Goal: Task Accomplishment & Management: Use online tool/utility

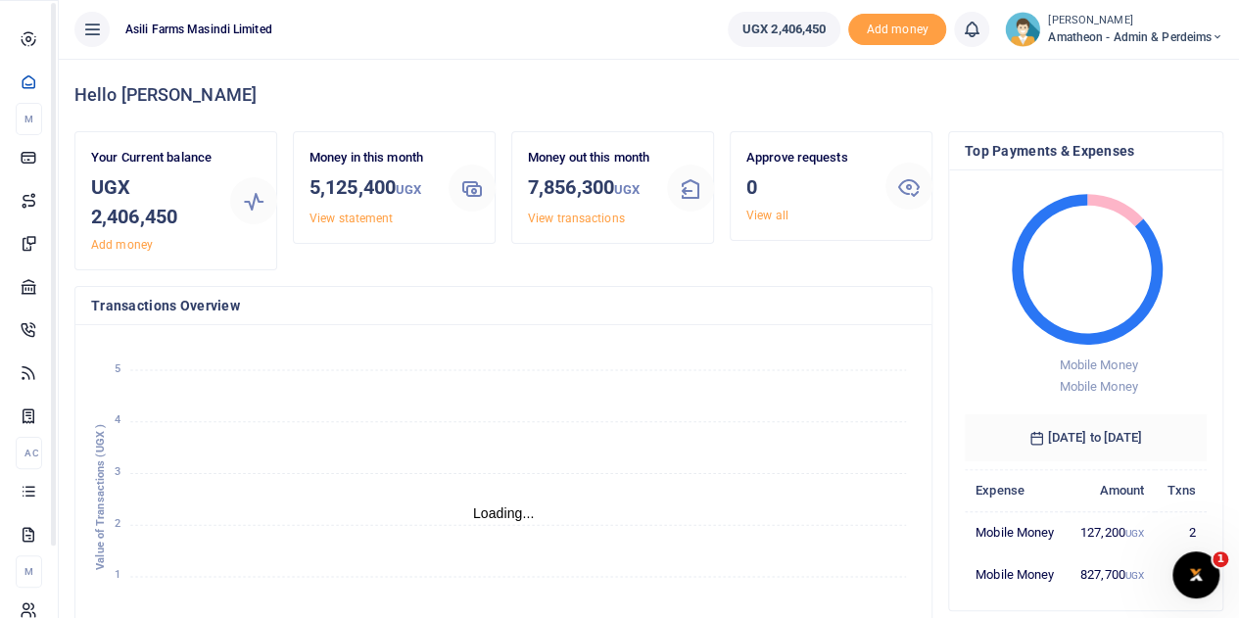
scroll to position [16, 16]
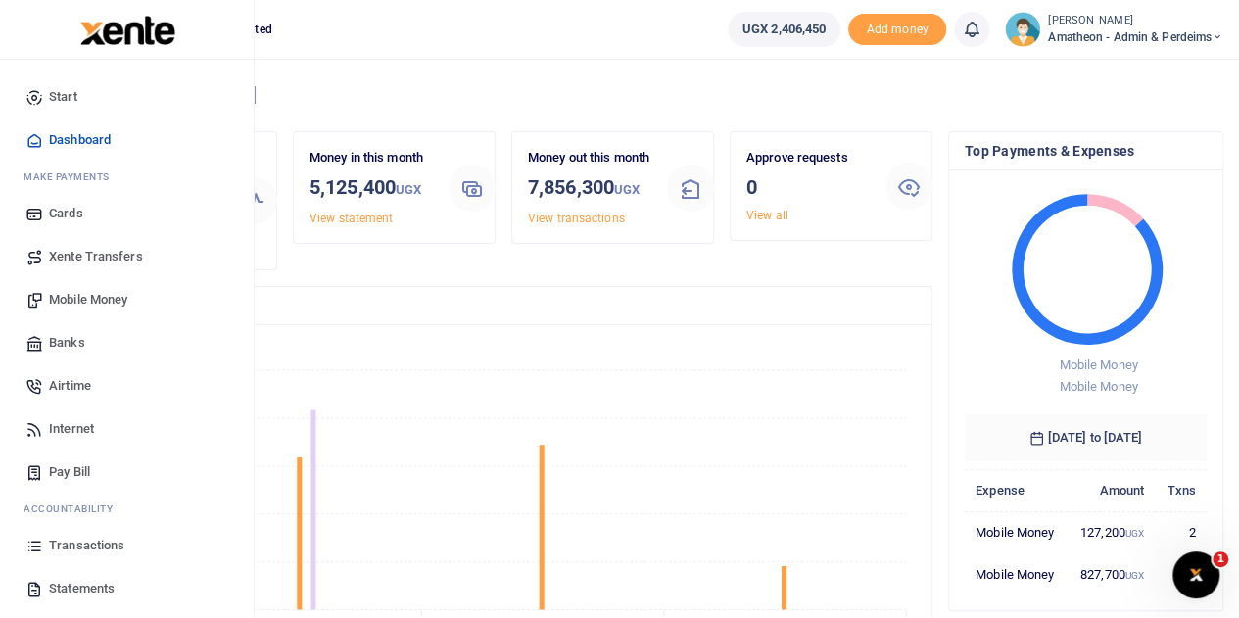
click at [77, 302] on span "Mobile Money" at bounding box center [88, 300] width 78 height 20
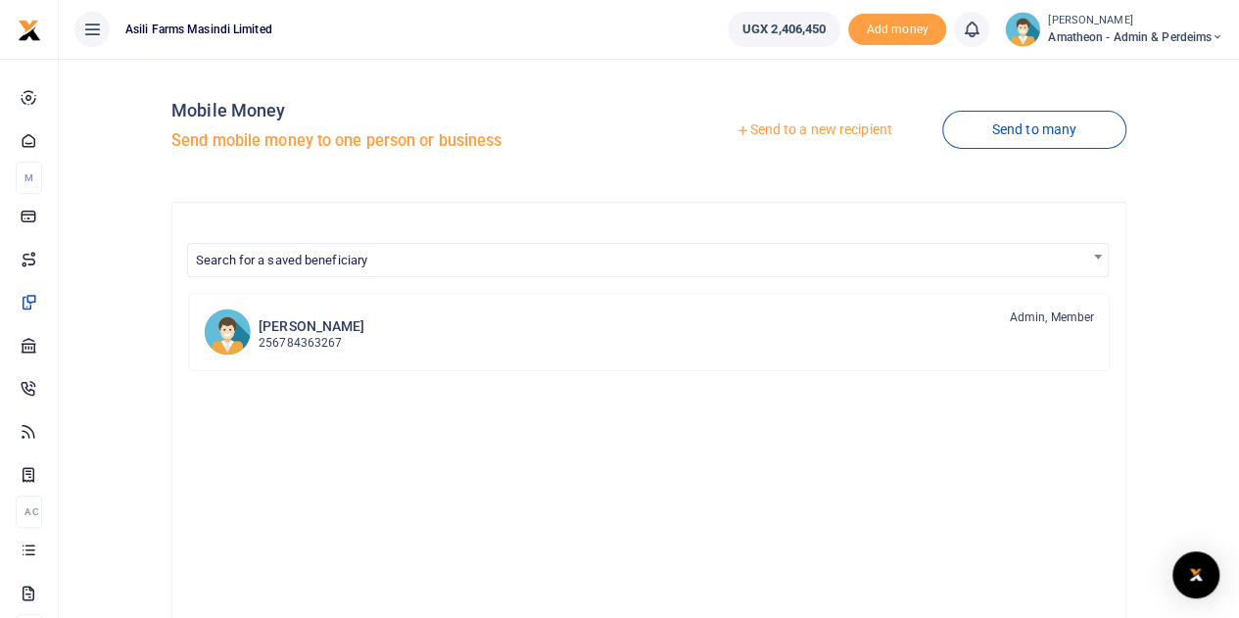
click at [804, 129] on link "Send to a new recipient" at bounding box center [813, 130] width 256 height 35
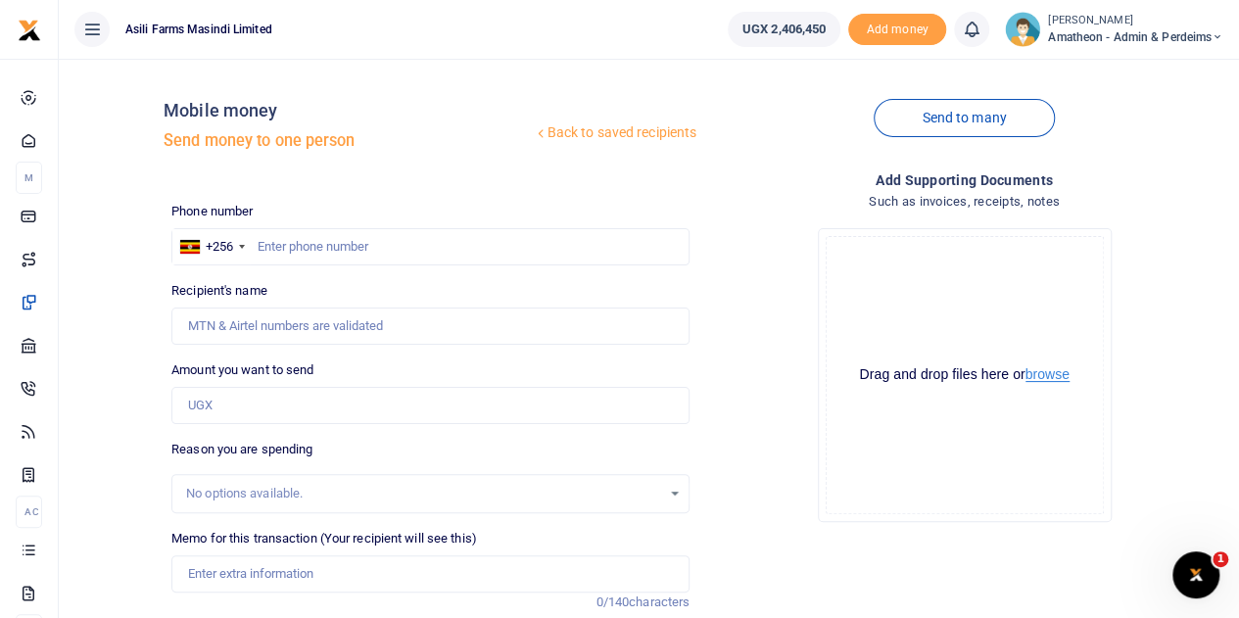
click at [1047, 379] on button "browse" at bounding box center [1047, 374] width 44 height 15
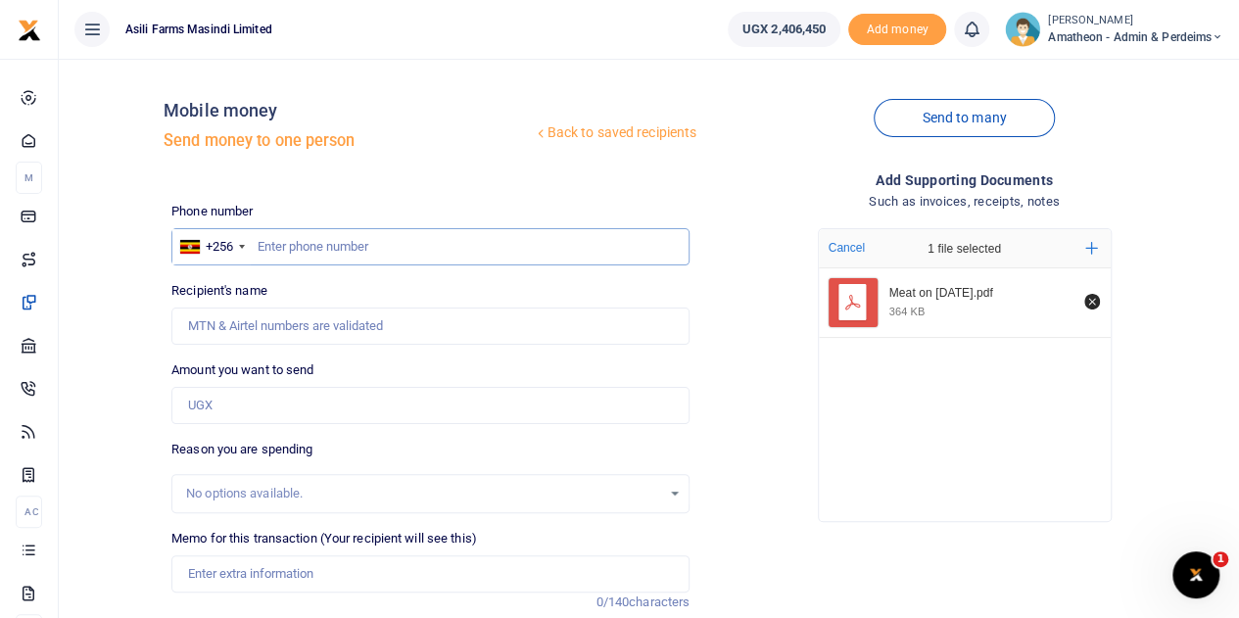
click at [357, 248] on input "text" at bounding box center [430, 246] width 518 height 37
type input "779450048"
type input "Joel Okello"
type input "779450048"
click at [233, 402] on input "Amount you want to send" at bounding box center [430, 405] width 518 height 37
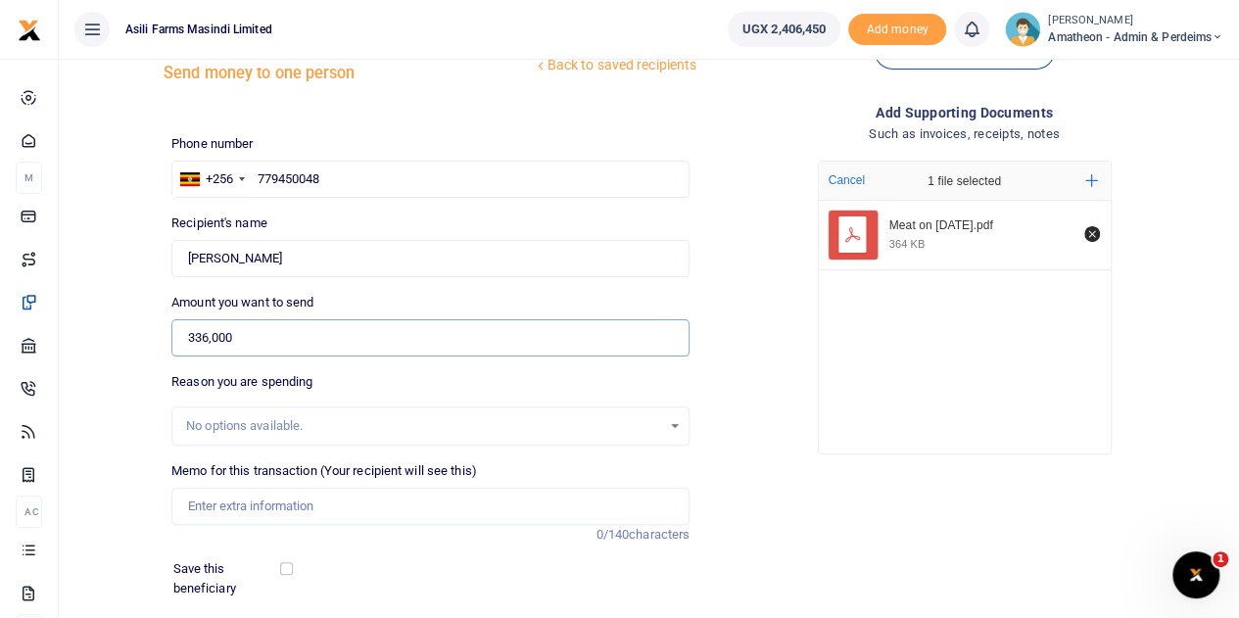
scroll to position [98, 0]
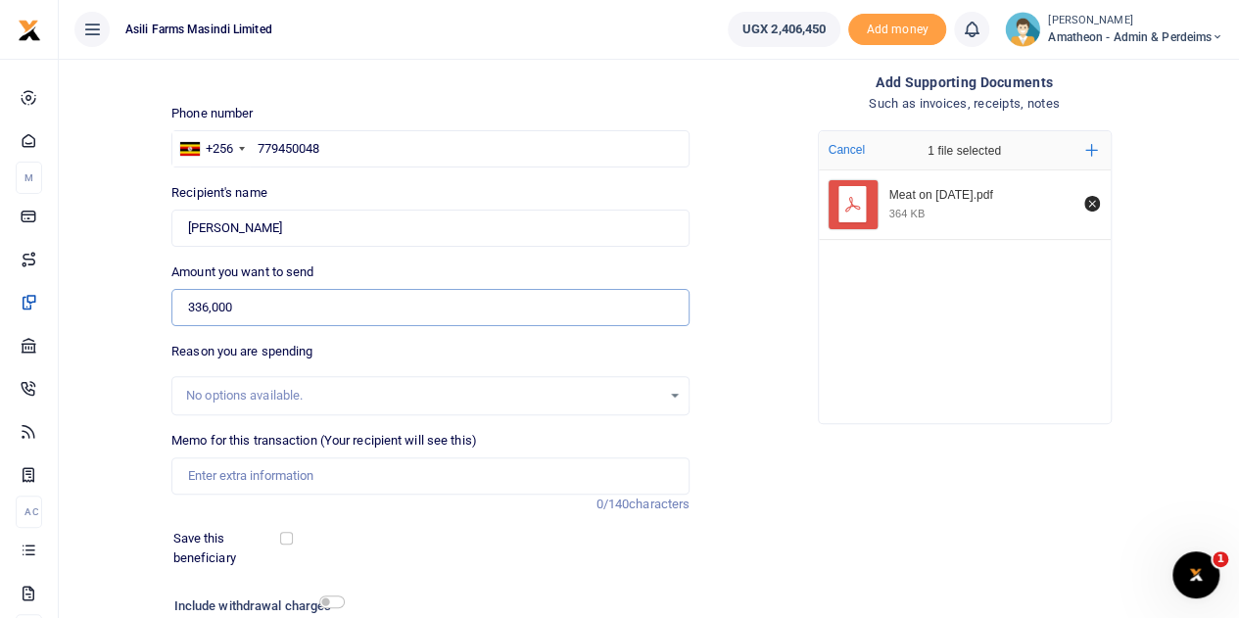
type input "336,000"
click at [280, 473] on input "Memo for this transaction (Your recipient will see this)" at bounding box center [430, 475] width 518 height 37
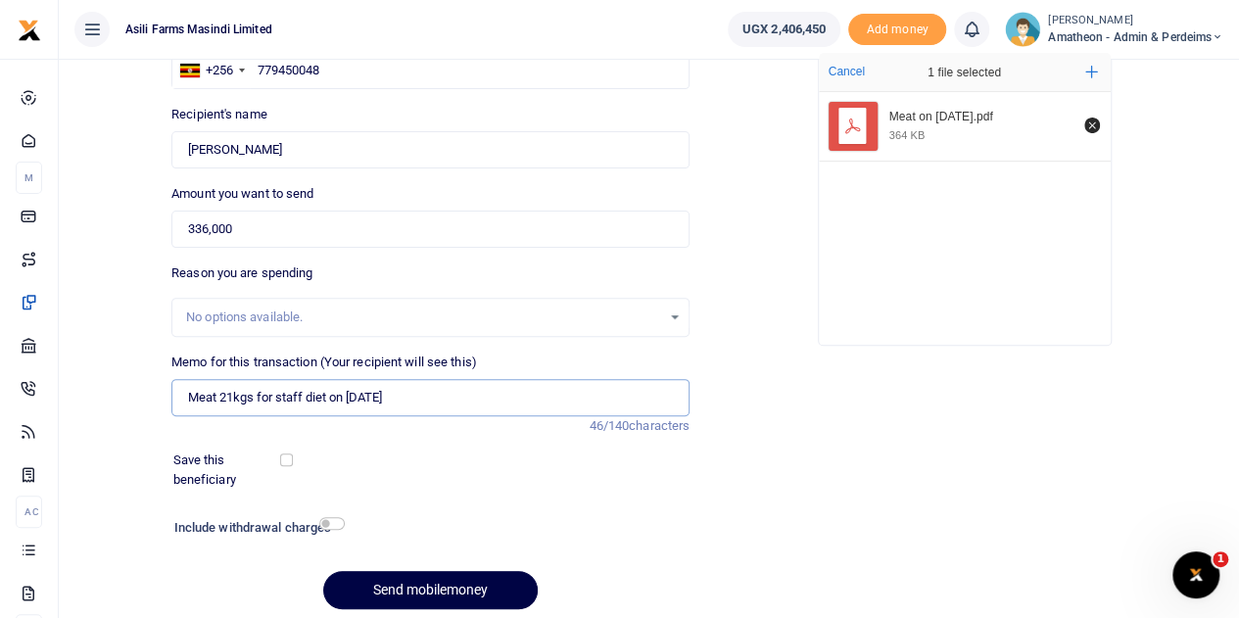
scroll to position [247, 0]
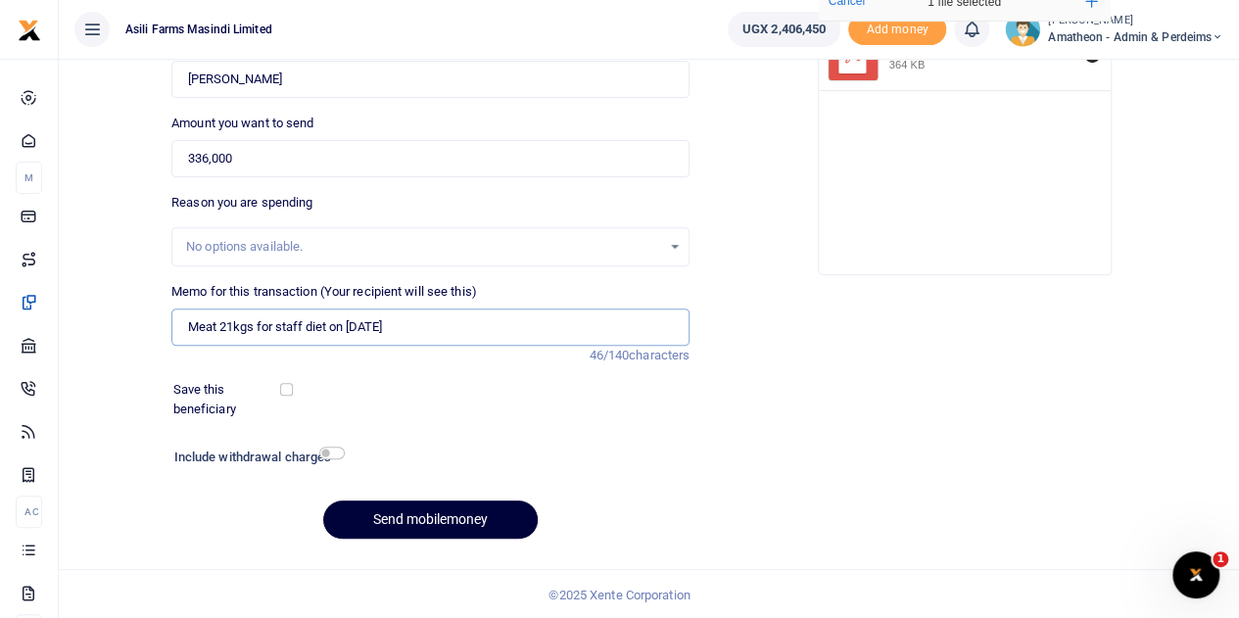
type input "Meat 21kgs for staff diet on 03 September 2025"
click at [405, 518] on button "Send mobilemoney" at bounding box center [430, 519] width 214 height 38
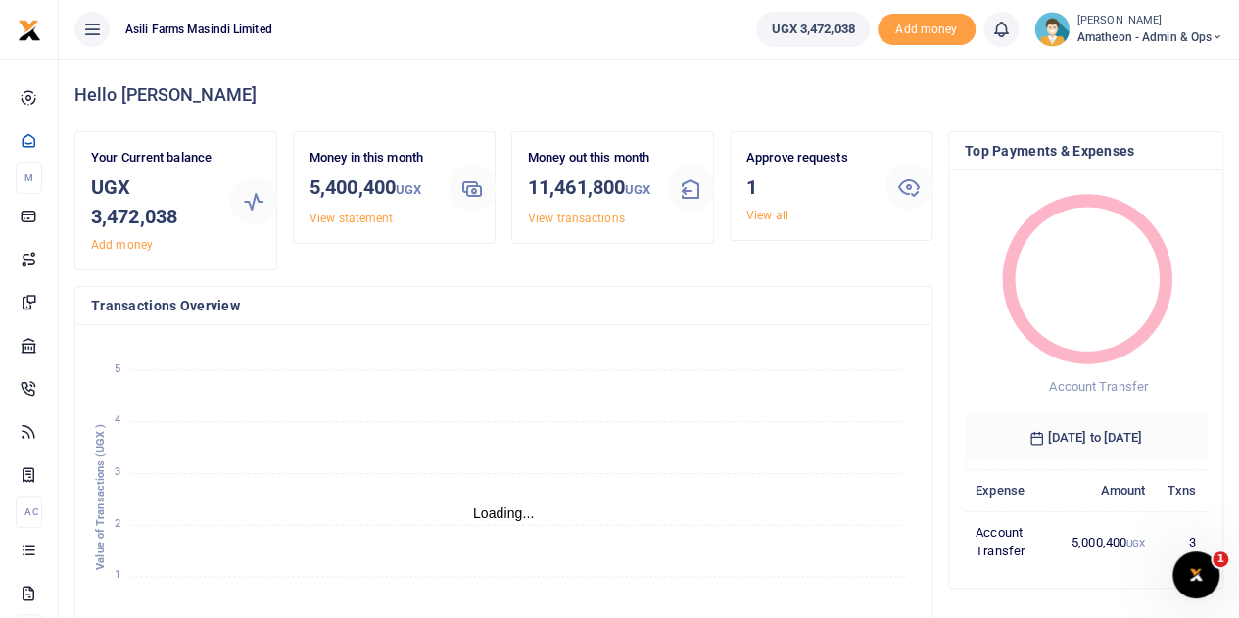
scroll to position [16, 16]
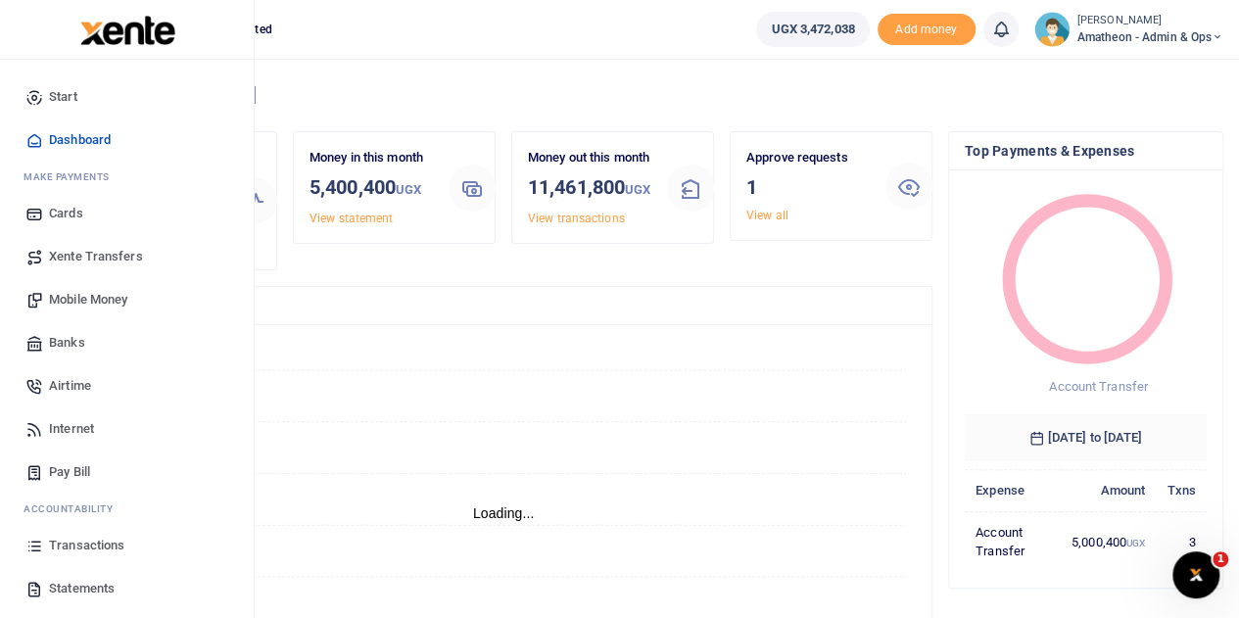
click at [78, 540] on span "Transactions" at bounding box center [86, 546] width 75 height 20
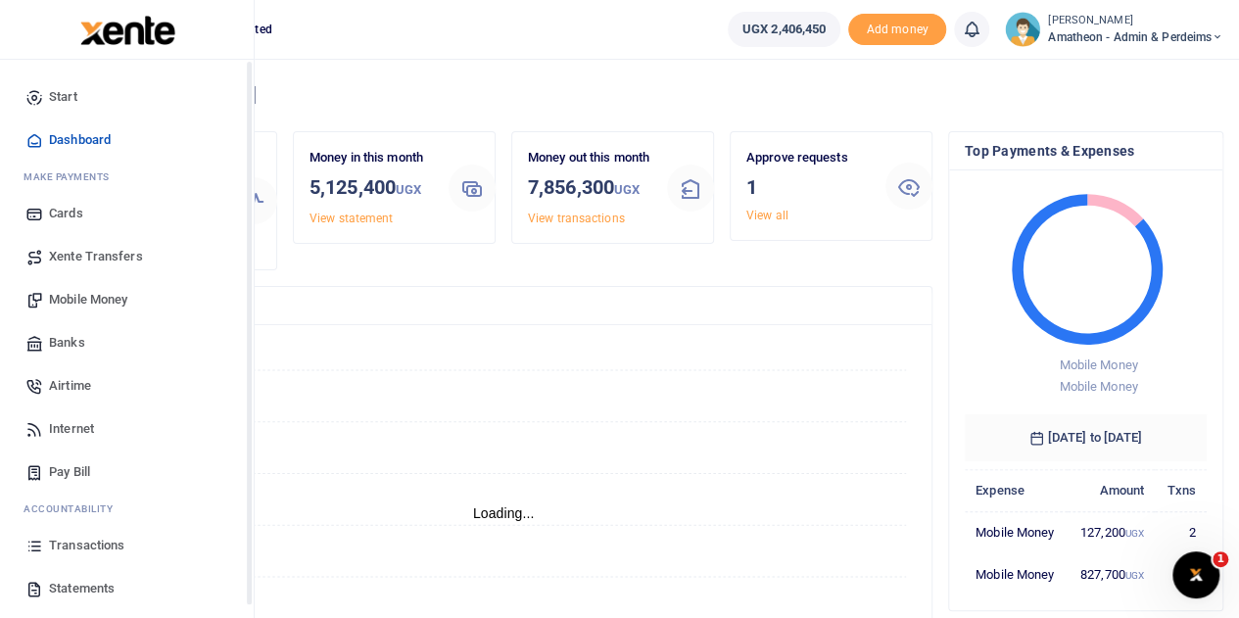
scroll to position [16, 16]
click at [70, 541] on span "Transactions" at bounding box center [86, 546] width 75 height 20
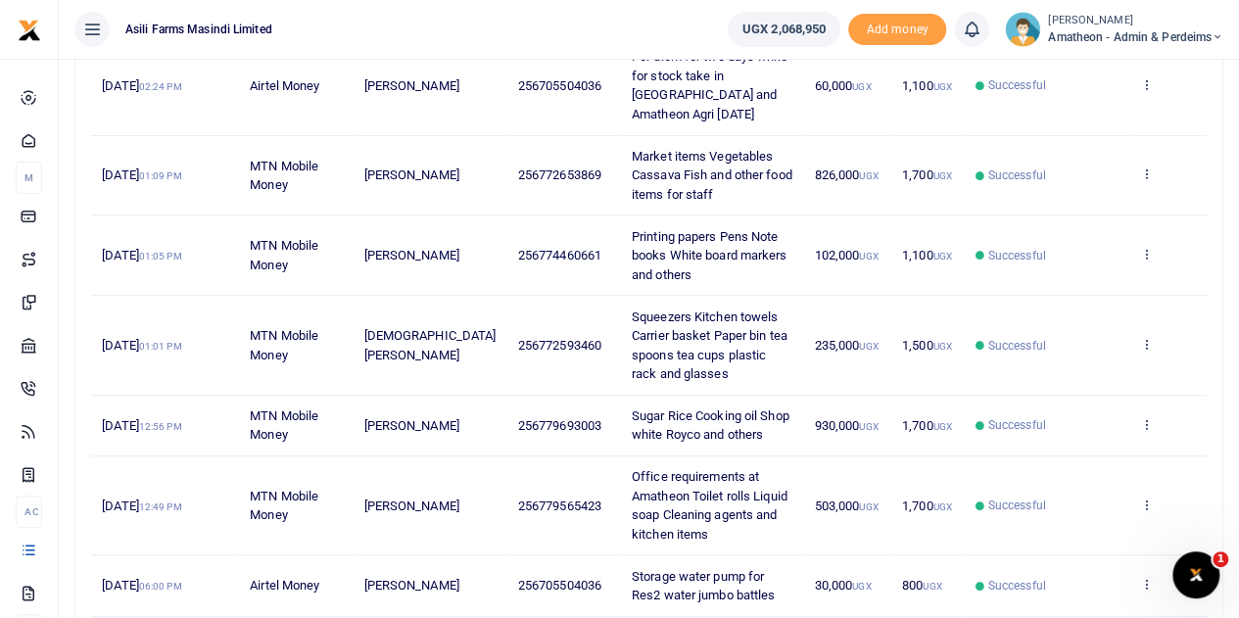
scroll to position [678, 0]
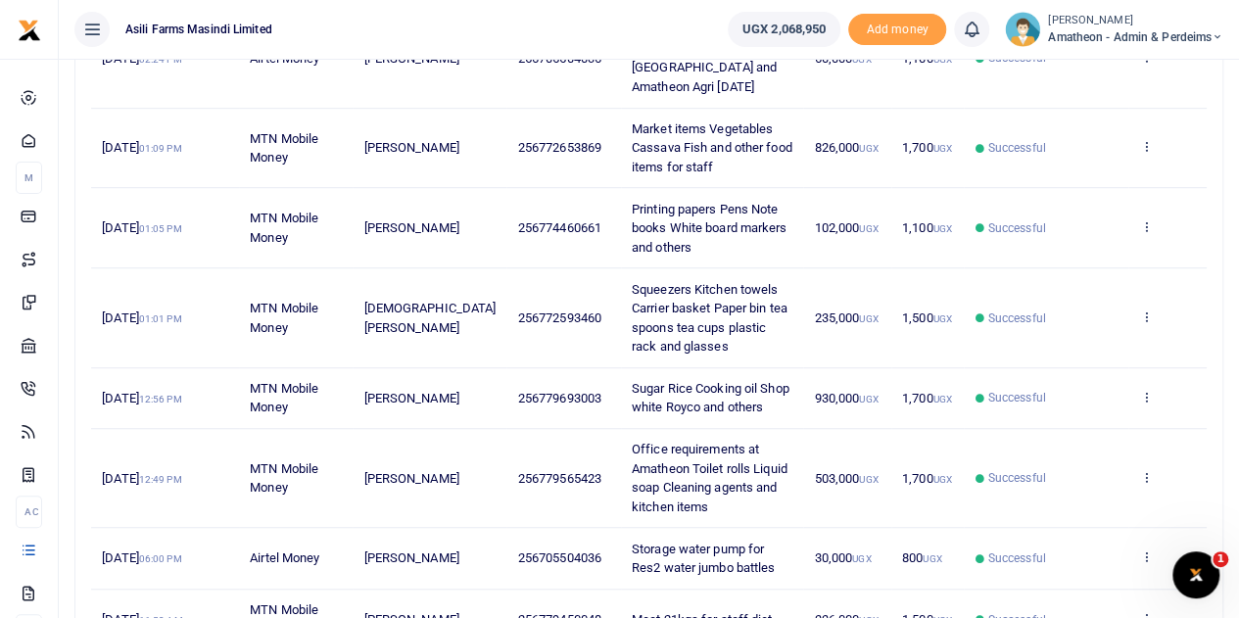
scroll to position [678, 0]
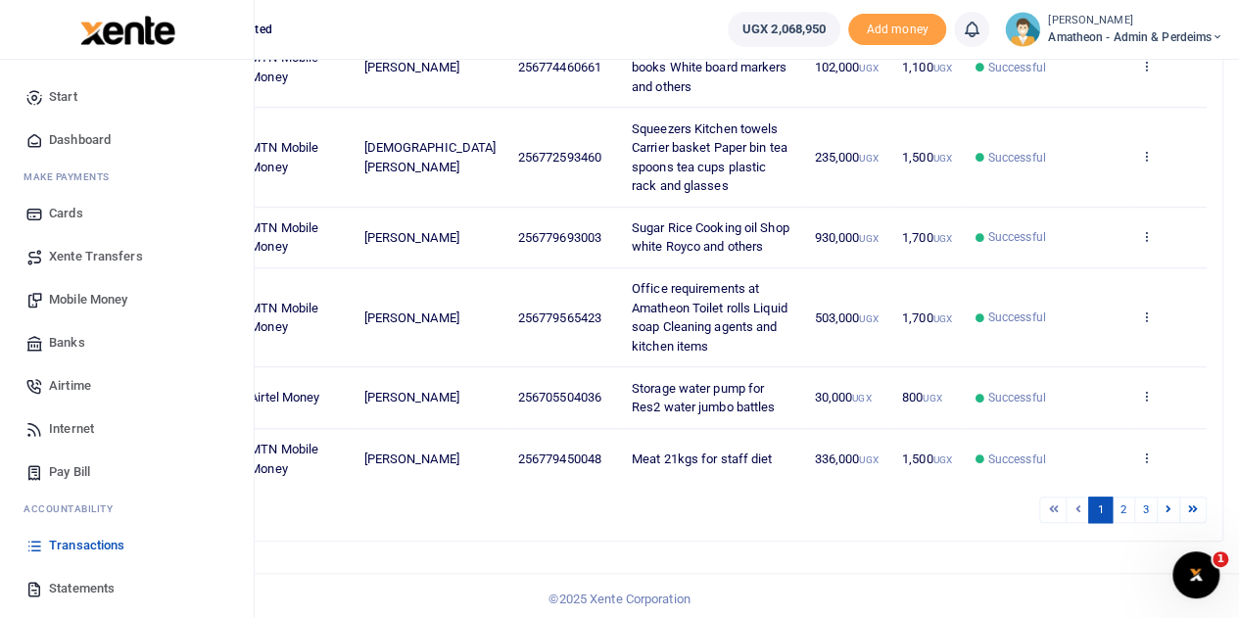
click at [40, 585] on icon at bounding box center [34, 589] width 18 height 18
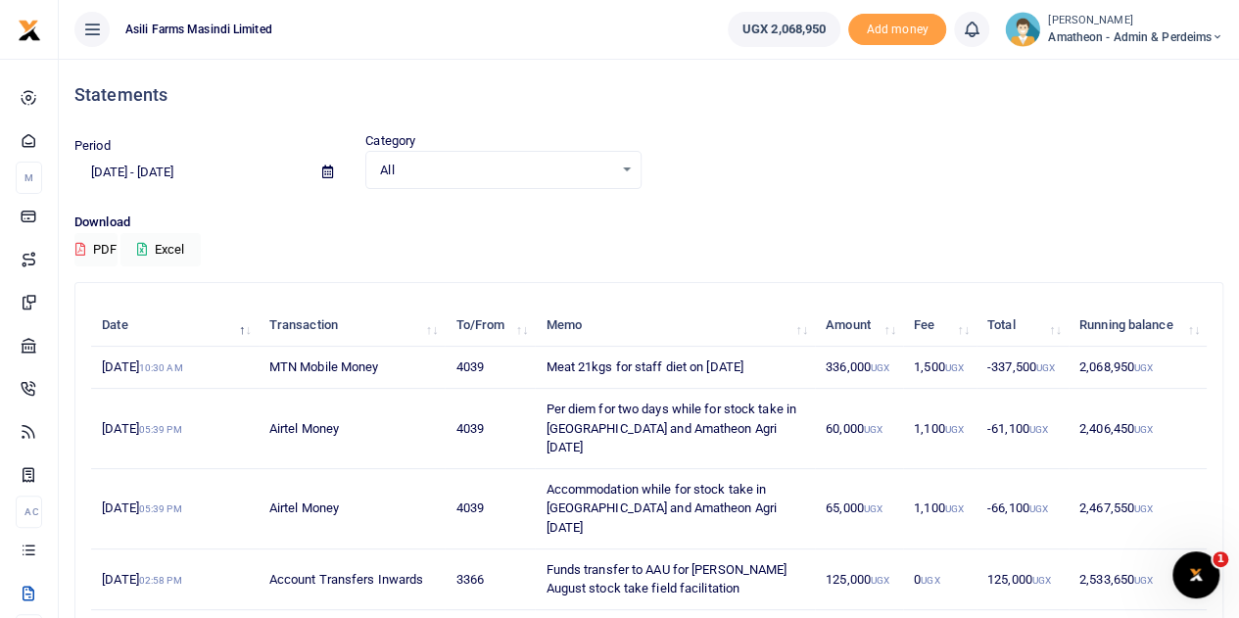
click at [321, 176] on span at bounding box center [327, 172] width 44 height 33
click at [325, 173] on icon at bounding box center [327, 171] width 11 height 13
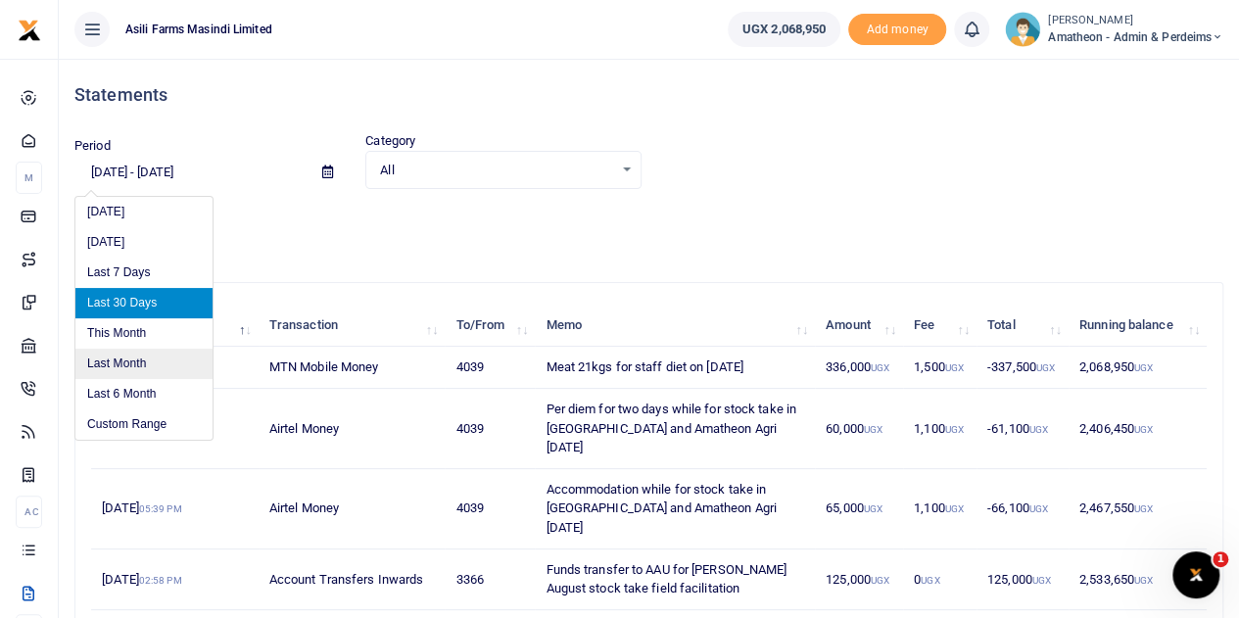
click at [116, 363] on li "Last Month" at bounding box center [143, 364] width 137 height 30
type input "[DATE] - [DATE]"
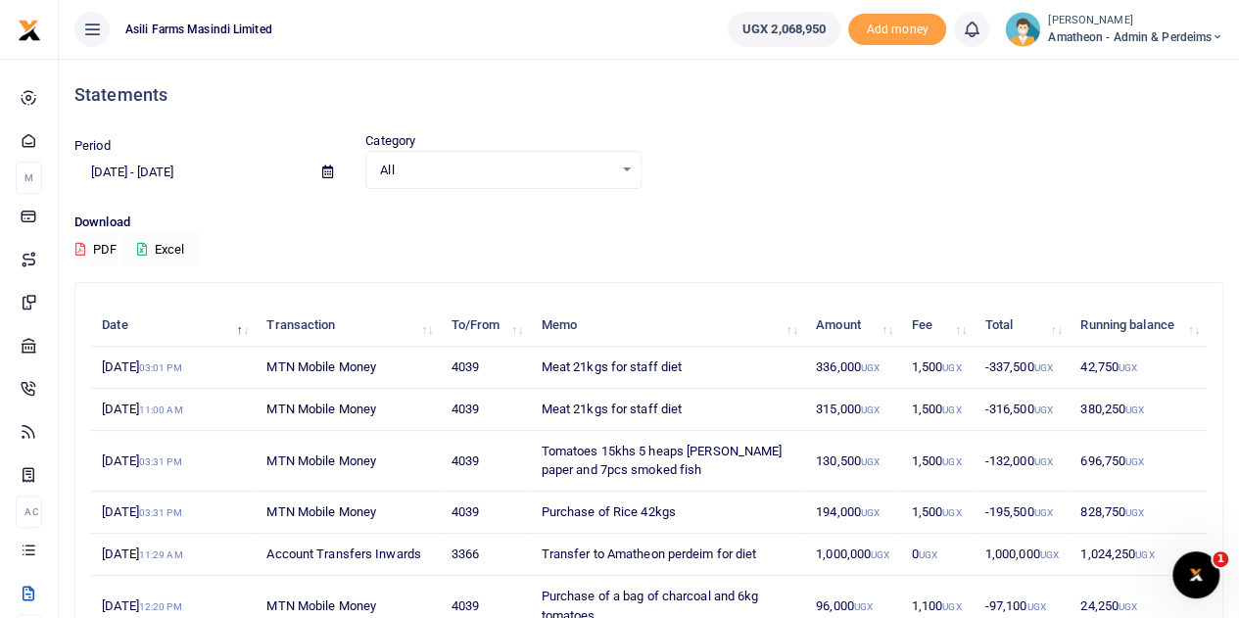
click at [168, 249] on button "Excel" at bounding box center [160, 249] width 80 height 33
click at [145, 248] on icon at bounding box center [142, 249] width 10 height 13
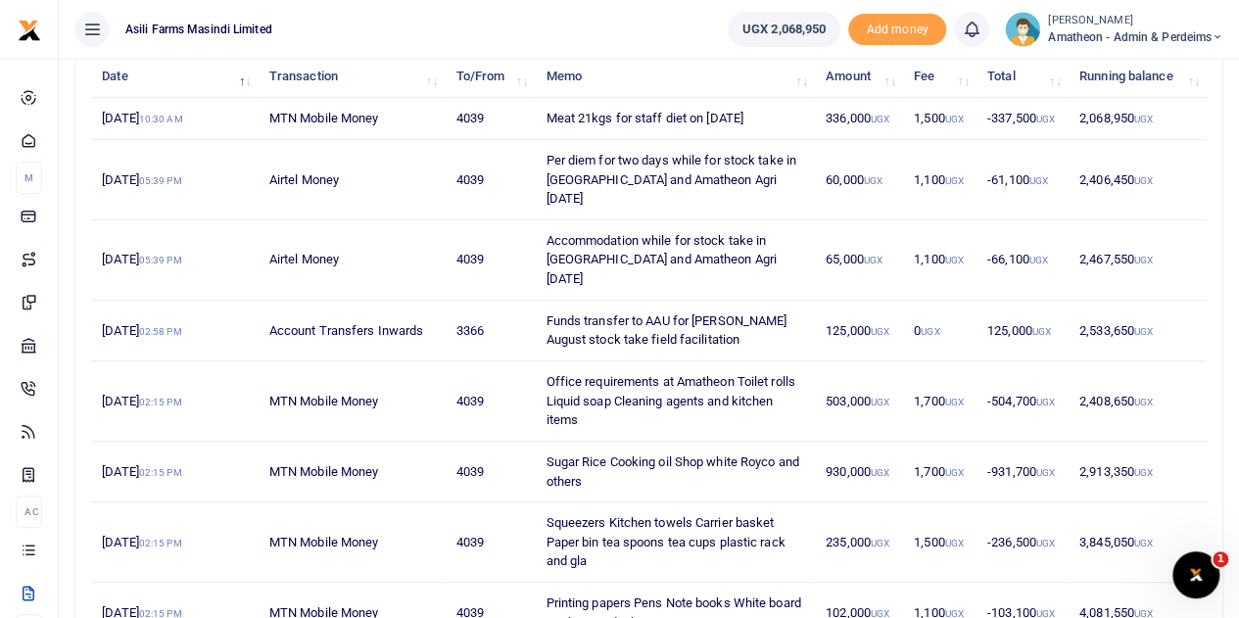
scroll to position [294, 0]
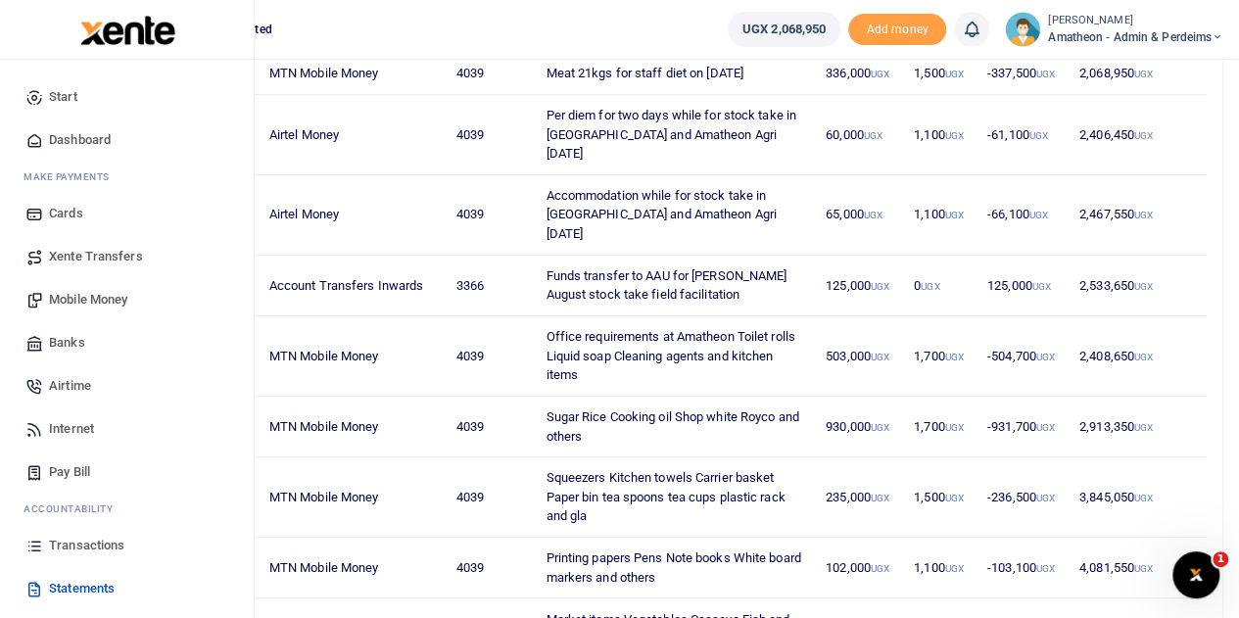
click at [83, 587] on span "Statements" at bounding box center [82, 589] width 66 height 20
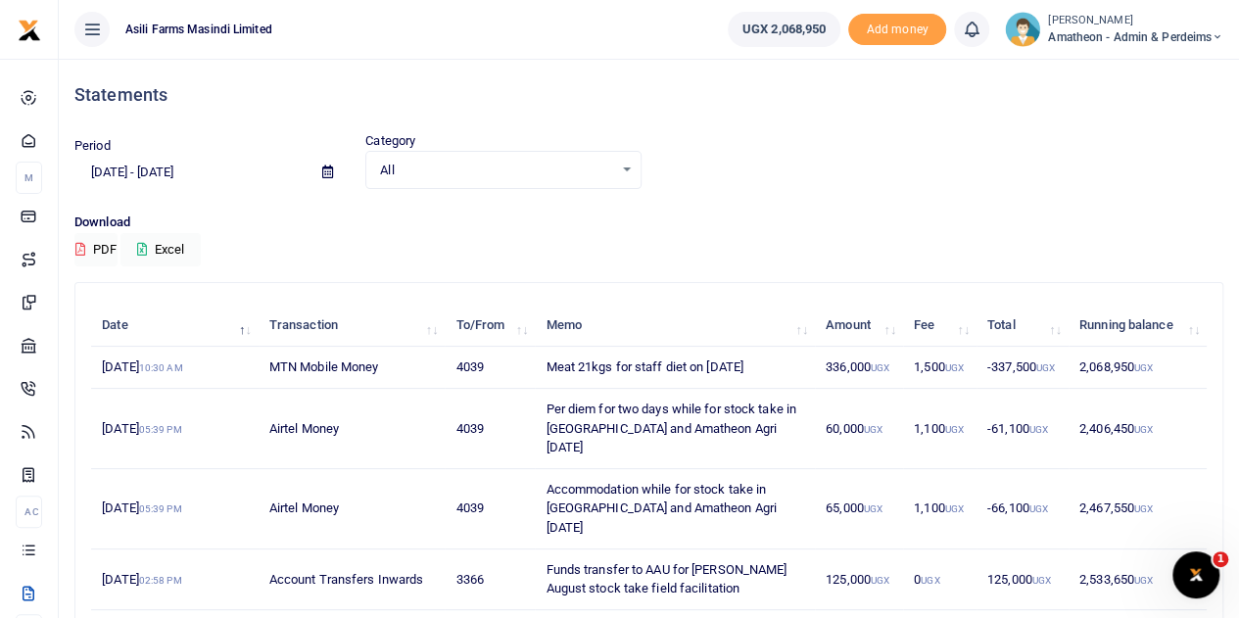
click at [329, 173] on icon at bounding box center [327, 171] width 11 height 13
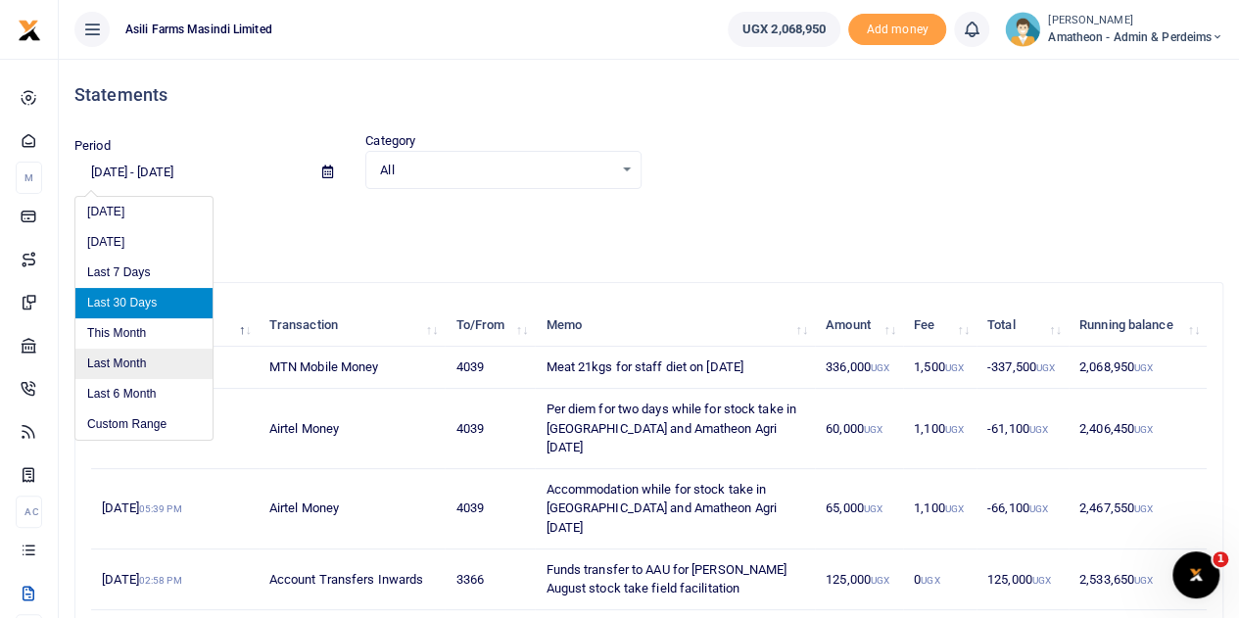
click at [131, 363] on li "Last Month" at bounding box center [143, 364] width 137 height 30
type input "[DATE] - [DATE]"
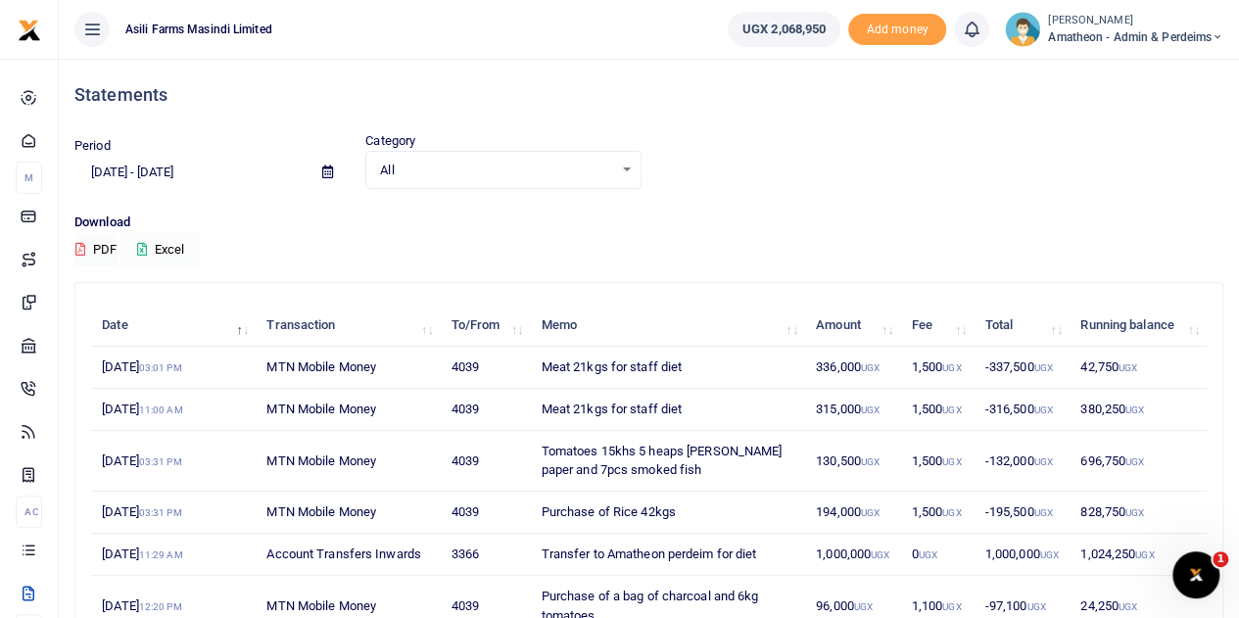
click at [167, 249] on button "Excel" at bounding box center [160, 249] width 80 height 33
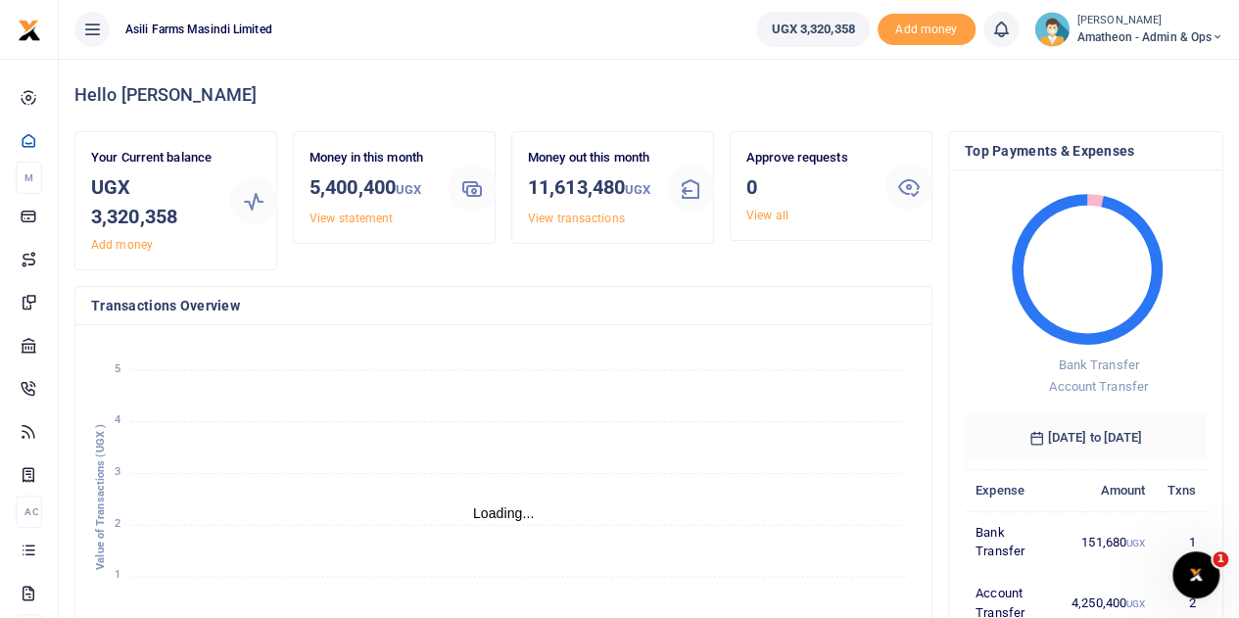
scroll to position [16, 16]
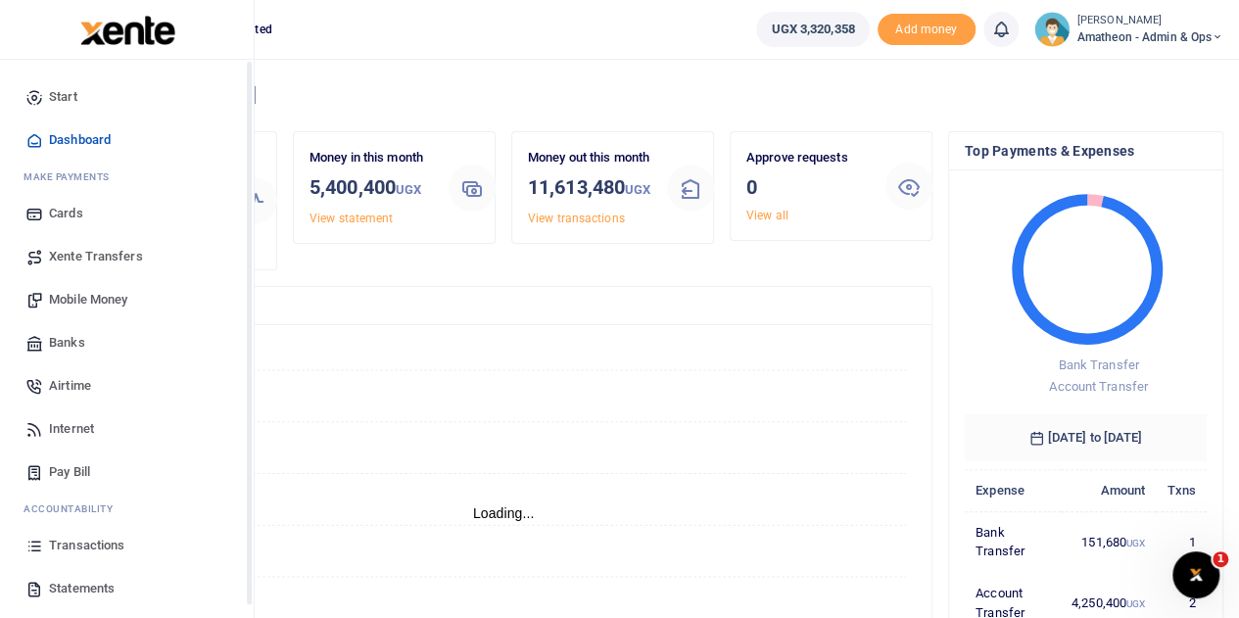
click at [36, 587] on icon at bounding box center [34, 589] width 18 height 18
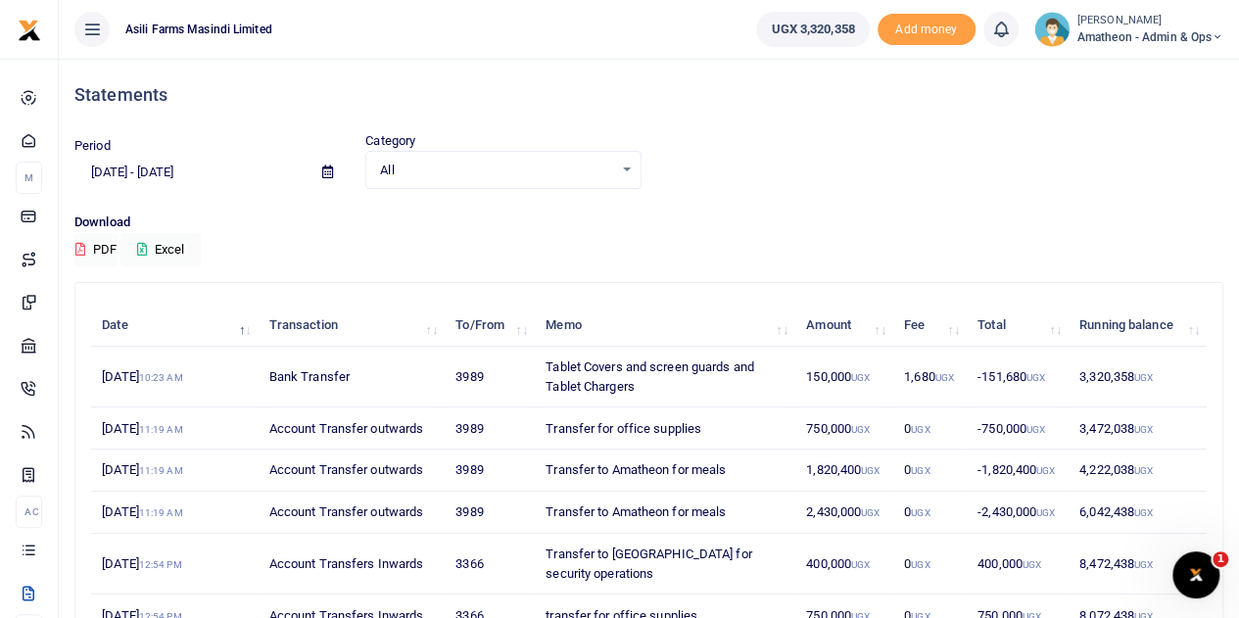
click at [327, 175] on icon at bounding box center [327, 171] width 11 height 13
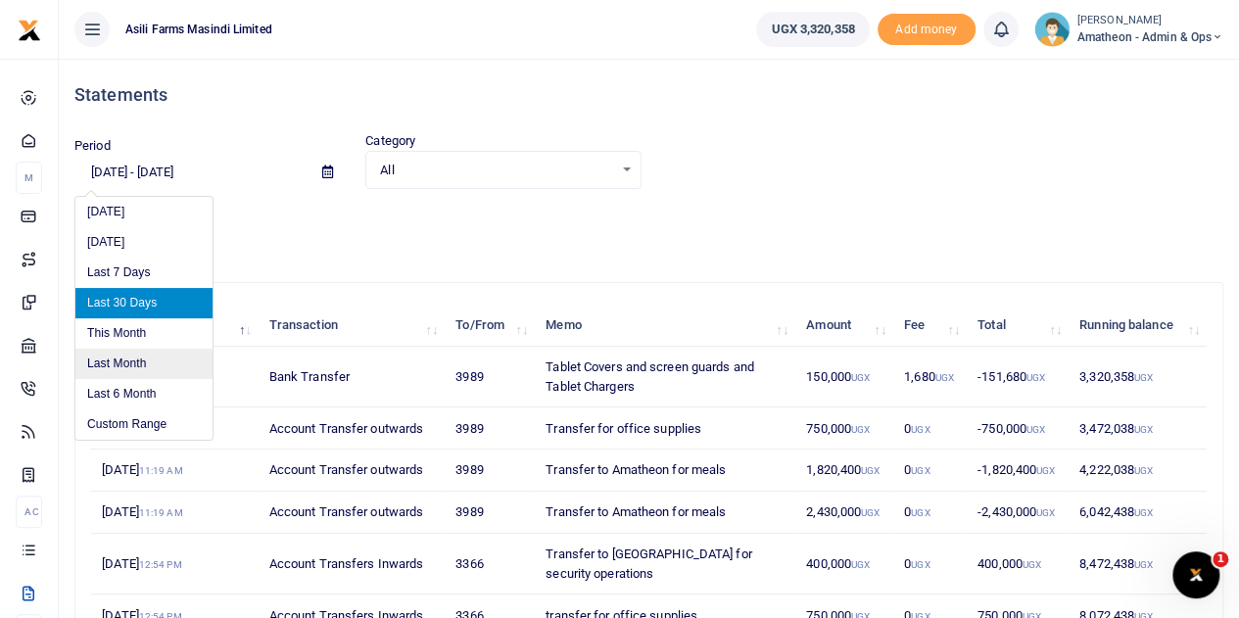
click at [123, 363] on li "Last Month" at bounding box center [143, 364] width 137 height 30
type input "[DATE] - [DATE]"
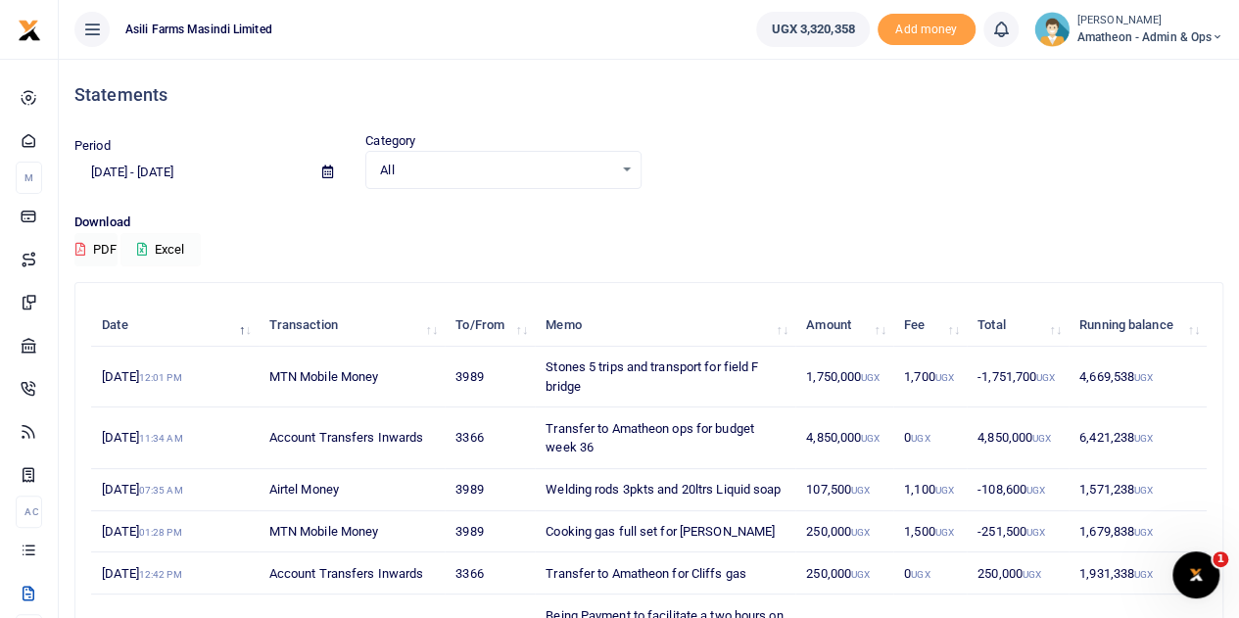
click at [164, 246] on button "Excel" at bounding box center [160, 249] width 80 height 33
